Goal: Information Seeking & Learning: Compare options

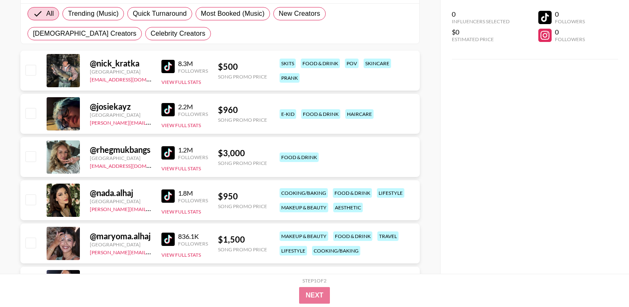
scroll to position [160, 0]
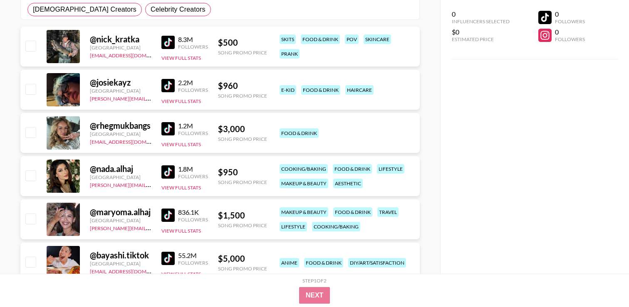
click at [170, 88] on img at bounding box center [167, 85] width 13 height 13
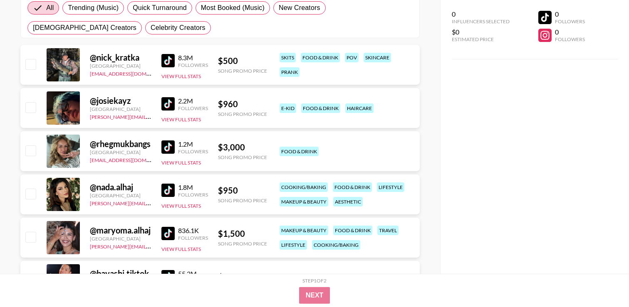
scroll to position [137, 0]
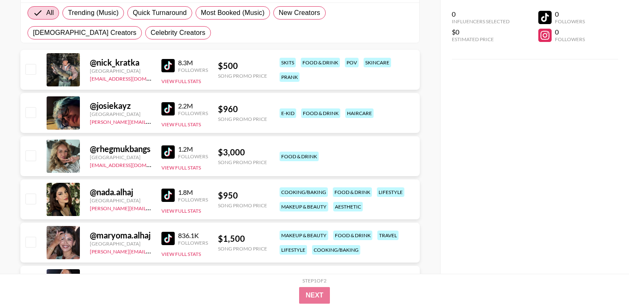
click at [169, 153] on img at bounding box center [167, 152] width 13 height 13
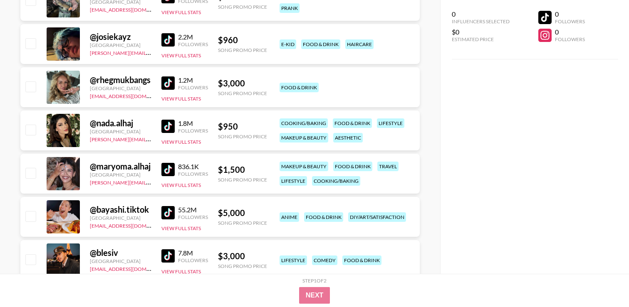
scroll to position [217, 0]
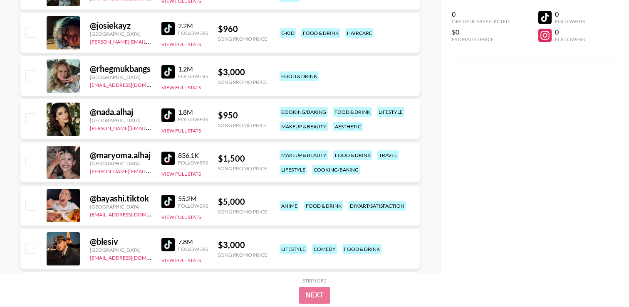
click at [170, 116] on img at bounding box center [167, 115] width 13 height 13
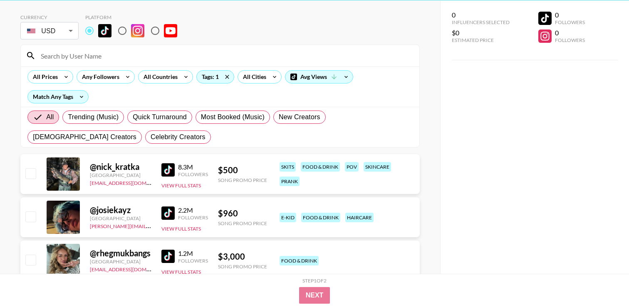
scroll to position [0, 0]
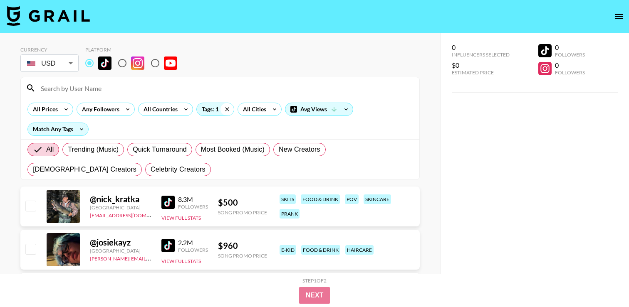
click at [228, 111] on icon at bounding box center [226, 109] width 13 height 12
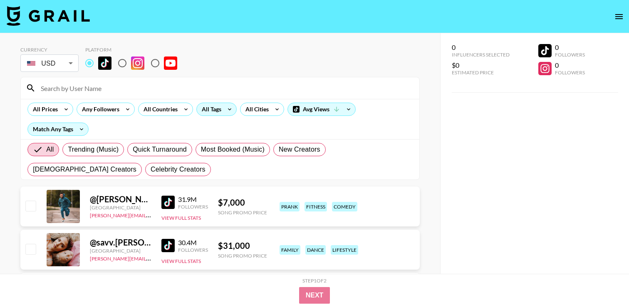
click at [212, 112] on div "All Tags" at bounding box center [210, 109] width 26 height 12
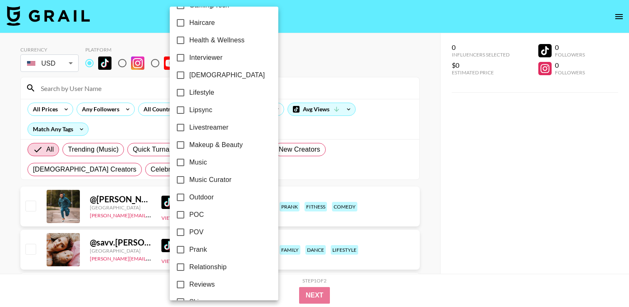
scroll to position [289, 0]
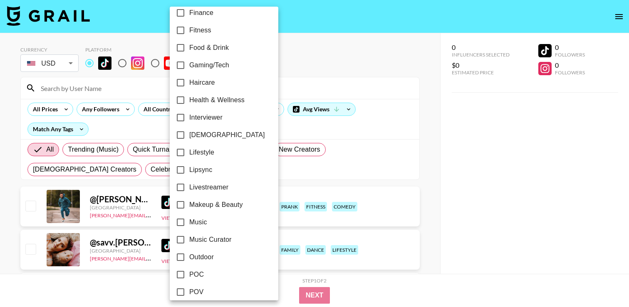
click at [215, 67] on span "Gaming/Tech" at bounding box center [209, 65] width 40 height 10
click at [189, 67] on input "Gaming/Tech" at bounding box center [180, 65] width 17 height 17
checkbox input "true"
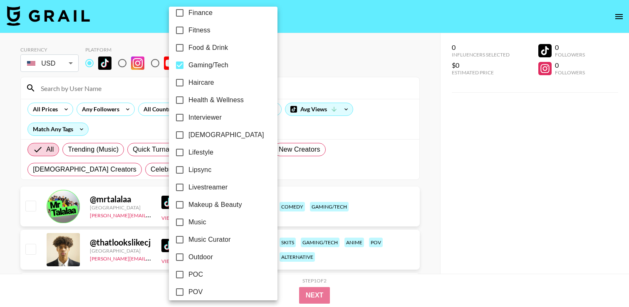
click at [354, 66] on div at bounding box center [314, 153] width 629 height 307
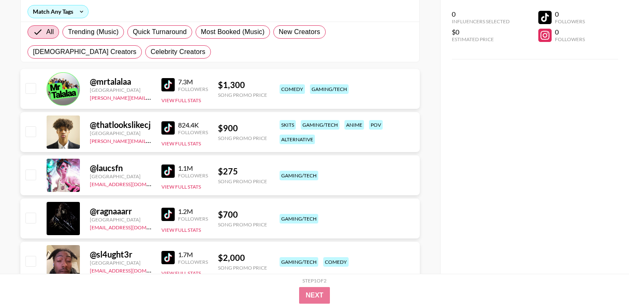
scroll to position [123, 0]
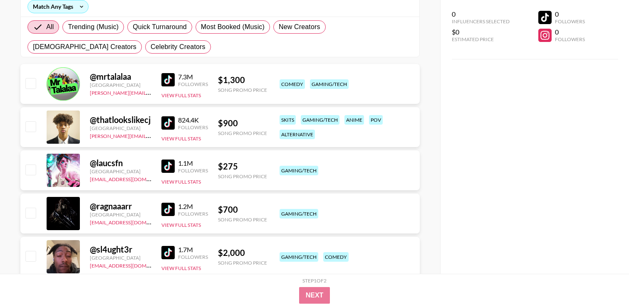
click at [173, 85] on img at bounding box center [167, 79] width 13 height 13
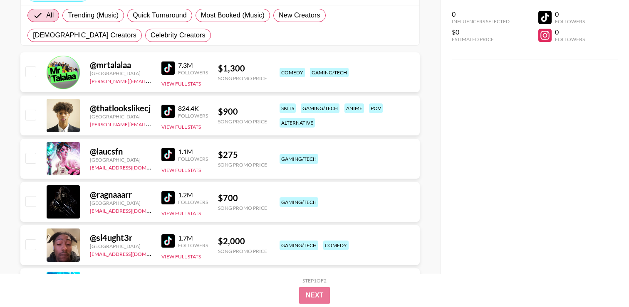
scroll to position [174, 0]
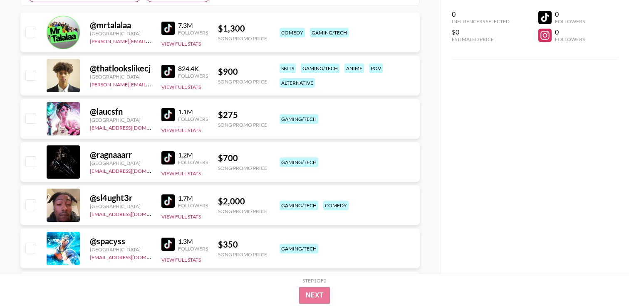
click at [166, 79] on div "824.4K Followers View Full Stats" at bounding box center [184, 76] width 47 height 30
click at [166, 74] on img at bounding box center [167, 71] width 13 height 13
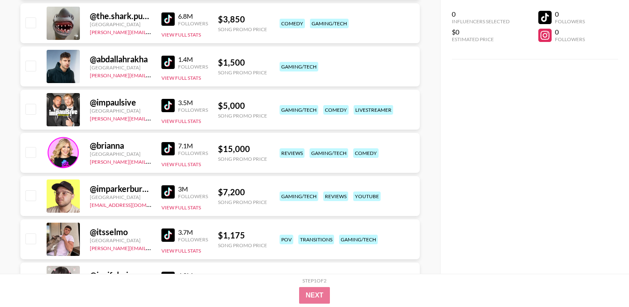
scroll to position [697, 0]
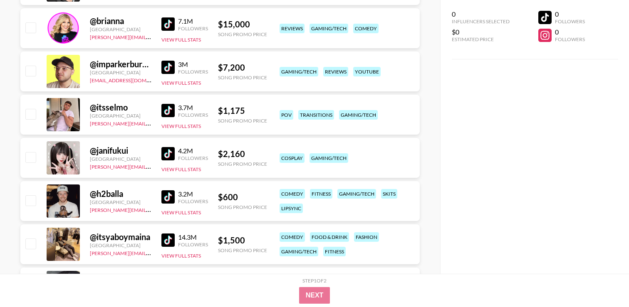
click at [175, 65] on link at bounding box center [169, 67] width 17 height 13
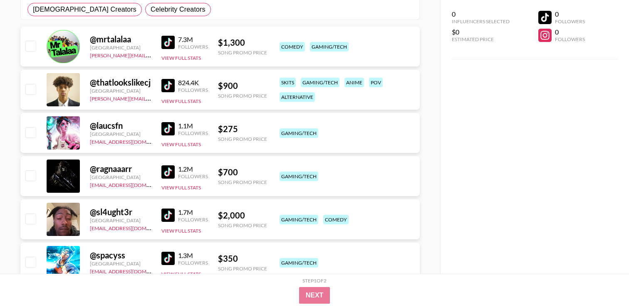
scroll to position [0, 0]
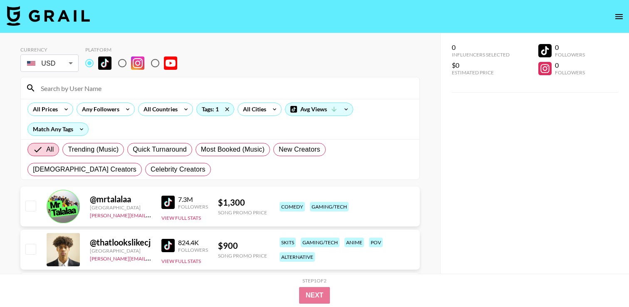
click at [213, 117] on div "All Prices Any Followers All Countries Tags: 1 All Cities Avg Views Match Any T…" at bounding box center [220, 119] width 398 height 40
click at [213, 113] on div "Tags: 1" at bounding box center [215, 109] width 37 height 12
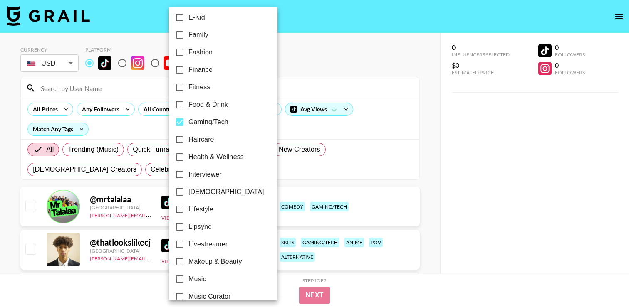
scroll to position [239, 0]
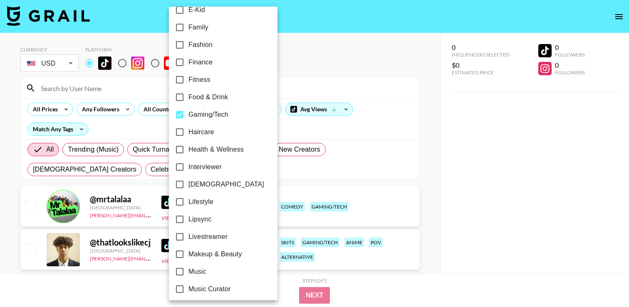
click at [206, 114] on span "Gaming/Tech" at bounding box center [208, 115] width 40 height 10
click at [188, 114] on input "Gaming/Tech" at bounding box center [179, 114] width 17 height 17
checkbox input "false"
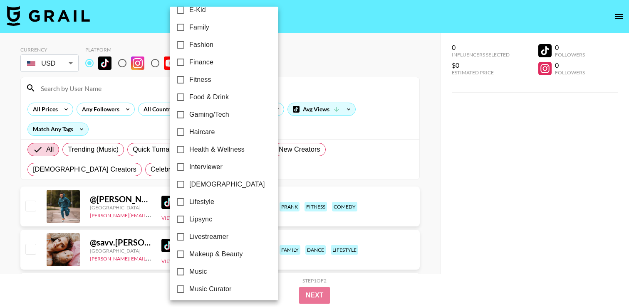
click at [207, 149] on span "Health & Wellness" at bounding box center [216, 150] width 55 height 10
click at [189, 149] on input "Health & Wellness" at bounding box center [180, 149] width 17 height 17
checkbox input "true"
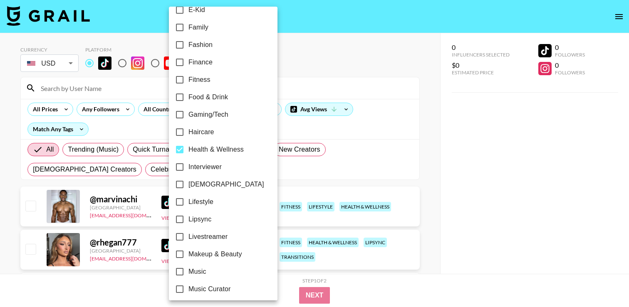
click at [12, 208] on div at bounding box center [314, 153] width 629 height 307
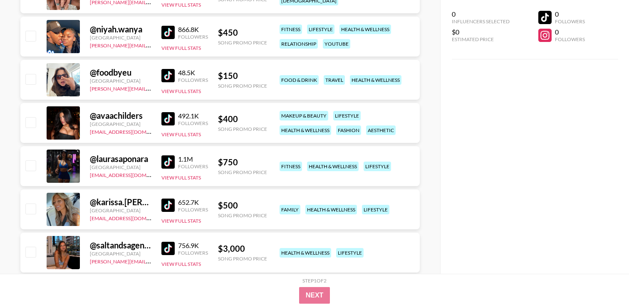
scroll to position [1036, 0]
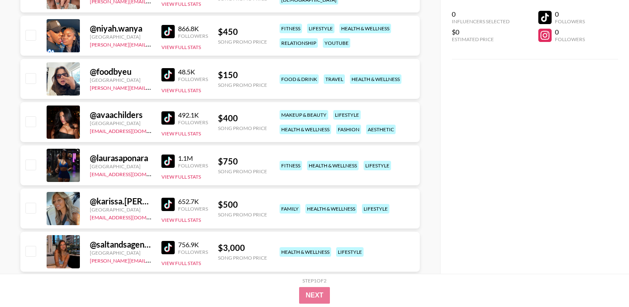
click at [161, 27] on img at bounding box center [167, 31] width 13 height 13
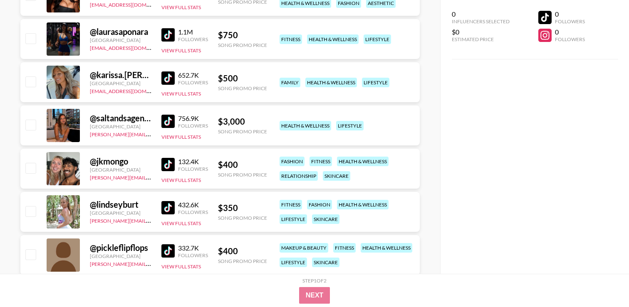
scroll to position [1167, 0]
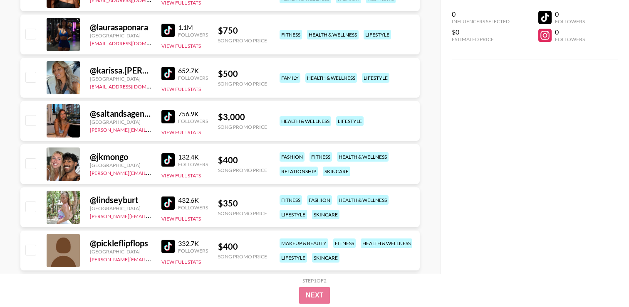
click at [176, 163] on link at bounding box center [169, 159] width 17 height 13
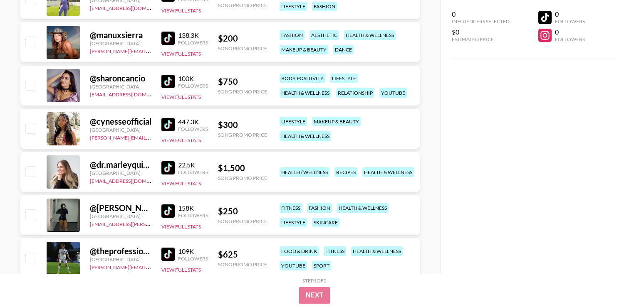
scroll to position [2640, 0]
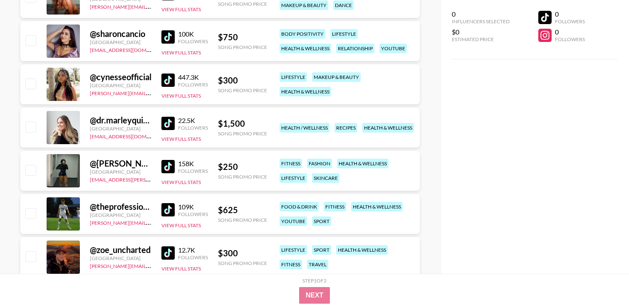
click at [169, 81] on img at bounding box center [167, 80] width 13 height 13
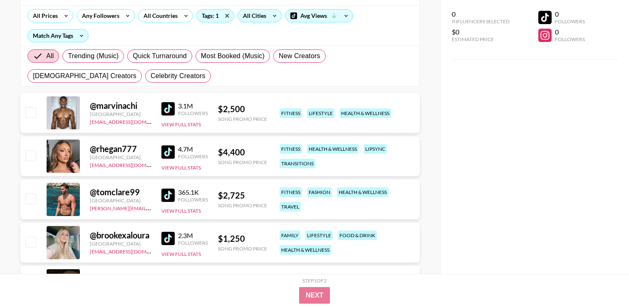
scroll to position [97, 0]
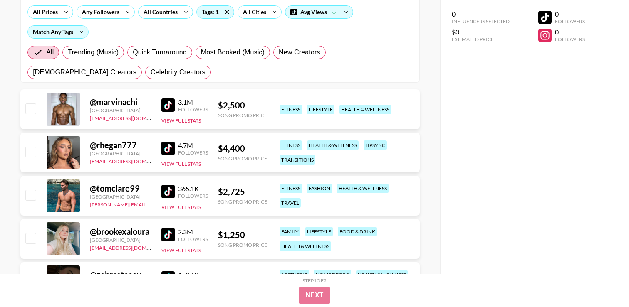
click at [162, 189] on img at bounding box center [167, 191] width 13 height 13
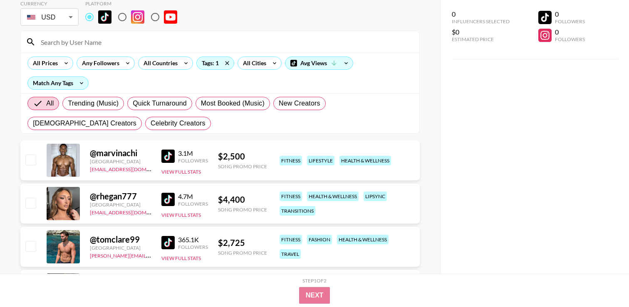
scroll to position [0, 0]
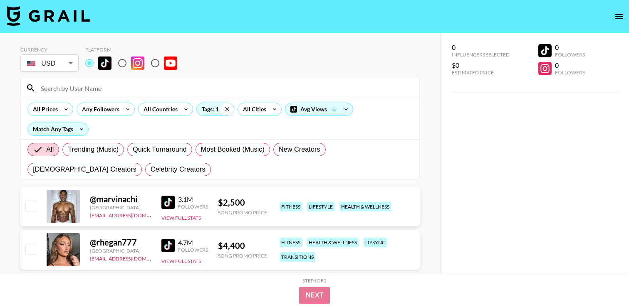
click at [229, 107] on icon at bounding box center [226, 109] width 13 height 12
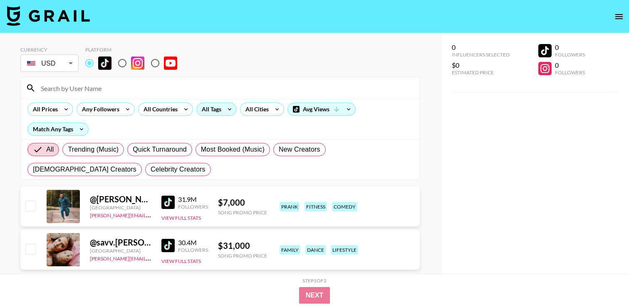
click at [216, 113] on div "All Tags" at bounding box center [210, 109] width 26 height 12
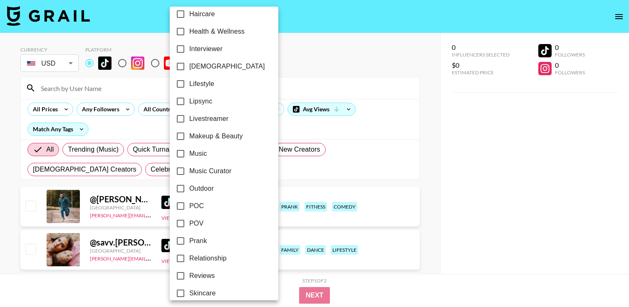
scroll to position [343, 0]
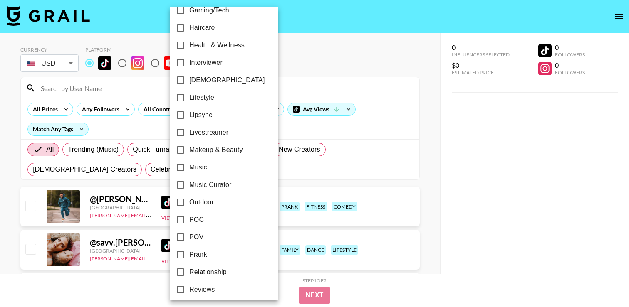
click at [216, 151] on span "Makeup & Beauty" at bounding box center [216, 150] width 54 height 10
click at [189, 151] on input "Makeup & Beauty" at bounding box center [180, 149] width 17 height 17
checkbox input "true"
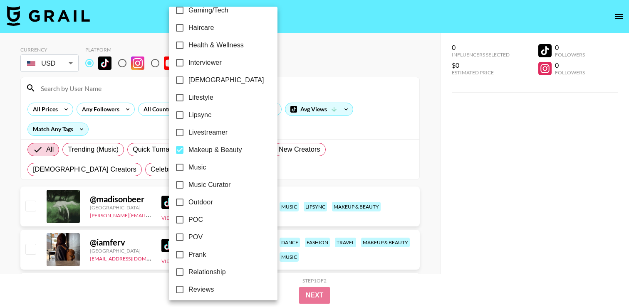
click at [360, 51] on div at bounding box center [314, 153] width 629 height 307
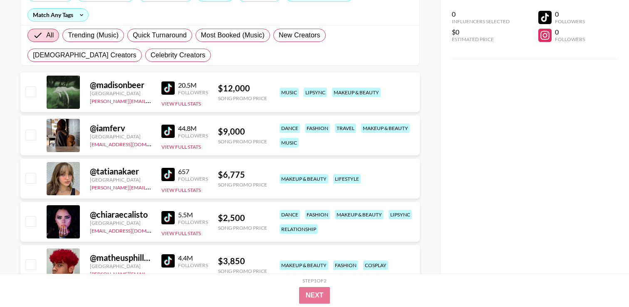
scroll to position [115, 0]
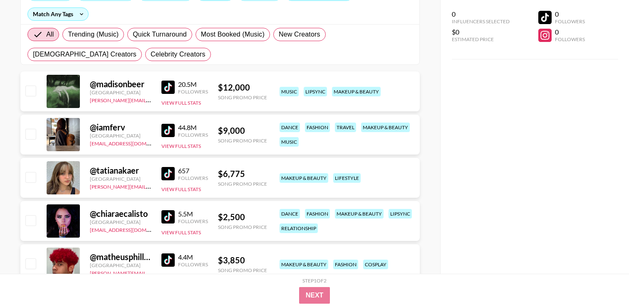
click at [174, 92] on img at bounding box center [167, 87] width 13 height 13
click at [223, 145] on div "@ iamferv [GEOGRAPHIC_DATA] [EMAIL_ADDRESS][DOMAIN_NAME] 44.8M Followers View F…" at bounding box center [219, 135] width 399 height 40
click at [170, 128] on img at bounding box center [167, 130] width 13 height 13
click at [168, 177] on img at bounding box center [167, 173] width 13 height 13
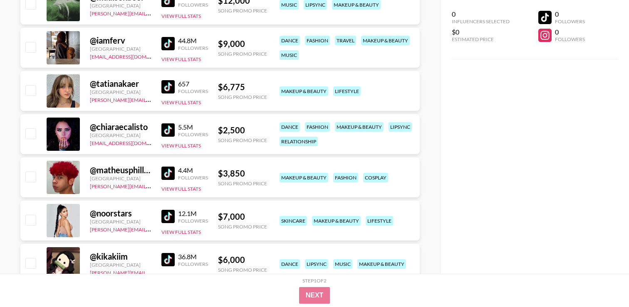
scroll to position [204, 0]
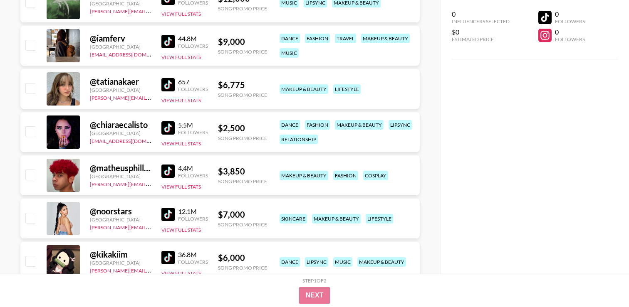
click at [267, 106] on div "@ tatianakaer [GEOGRAPHIC_DATA] [PERSON_NAME][EMAIL_ADDRESS][DOMAIN_NAME] 657 F…" at bounding box center [219, 89] width 399 height 40
click at [240, 110] on div "@ tatianakaer [GEOGRAPHIC_DATA] [PERSON_NAME][EMAIL_ADDRESS][DOMAIN_NAME] 657 F…" at bounding box center [219, 90] width 399 height 43
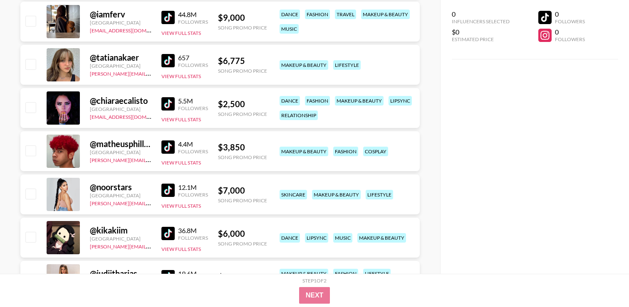
scroll to position [239, 0]
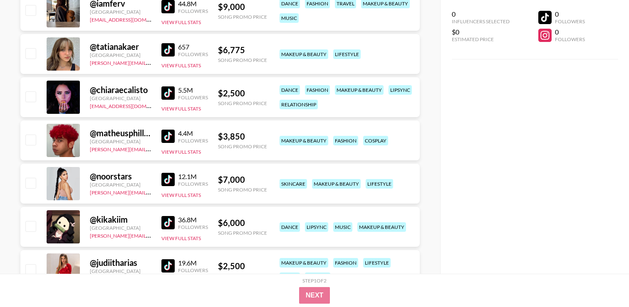
click at [169, 176] on img at bounding box center [167, 179] width 13 height 13
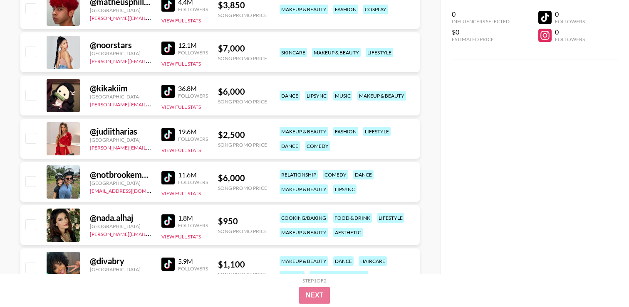
scroll to position [368, 0]
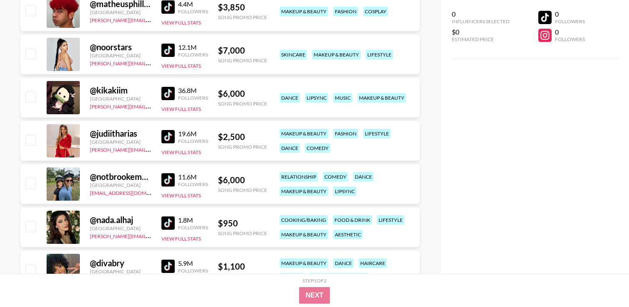
click at [173, 93] on img at bounding box center [167, 93] width 13 height 13
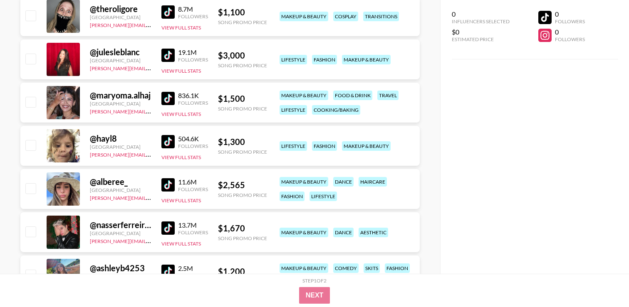
scroll to position [803, 0]
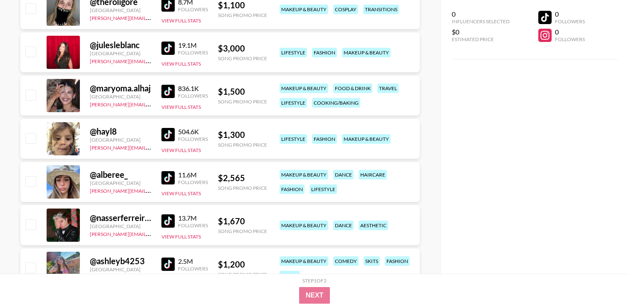
click at [236, 51] on div "$ 3,000" at bounding box center [242, 48] width 49 height 10
drag, startPoint x: 249, startPoint y: 48, endPoint x: 216, endPoint y: 47, distance: 32.9
click at [216, 47] on div "@ julesleblanc [GEOGRAPHIC_DATA] [PERSON_NAME][EMAIL_ADDRESS][DOMAIN_NAME] 19.1…" at bounding box center [219, 52] width 399 height 40
click at [238, 56] on div "Song Promo Price" at bounding box center [242, 58] width 49 height 6
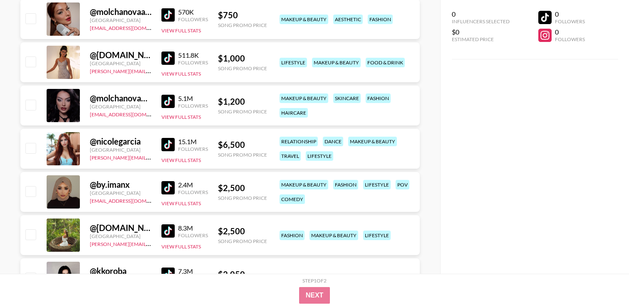
scroll to position [1357, 0]
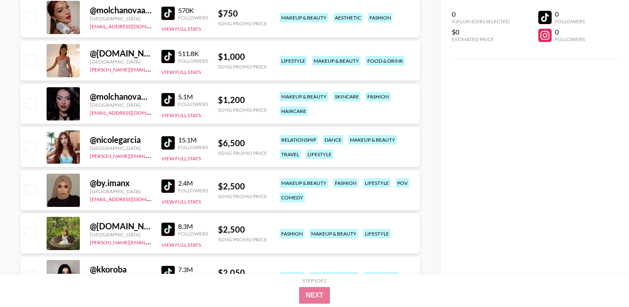
click at [240, 84] on div "@ molchanovamua [GEOGRAPHIC_DATA] [PERSON_NAME][EMAIL_ADDRESS][DOMAIN_NAME] 5.1…" at bounding box center [219, 104] width 399 height 40
click at [147, 178] on div "@ by.imanx" at bounding box center [121, 183] width 62 height 10
